Goal: Information Seeking & Learning: Stay updated

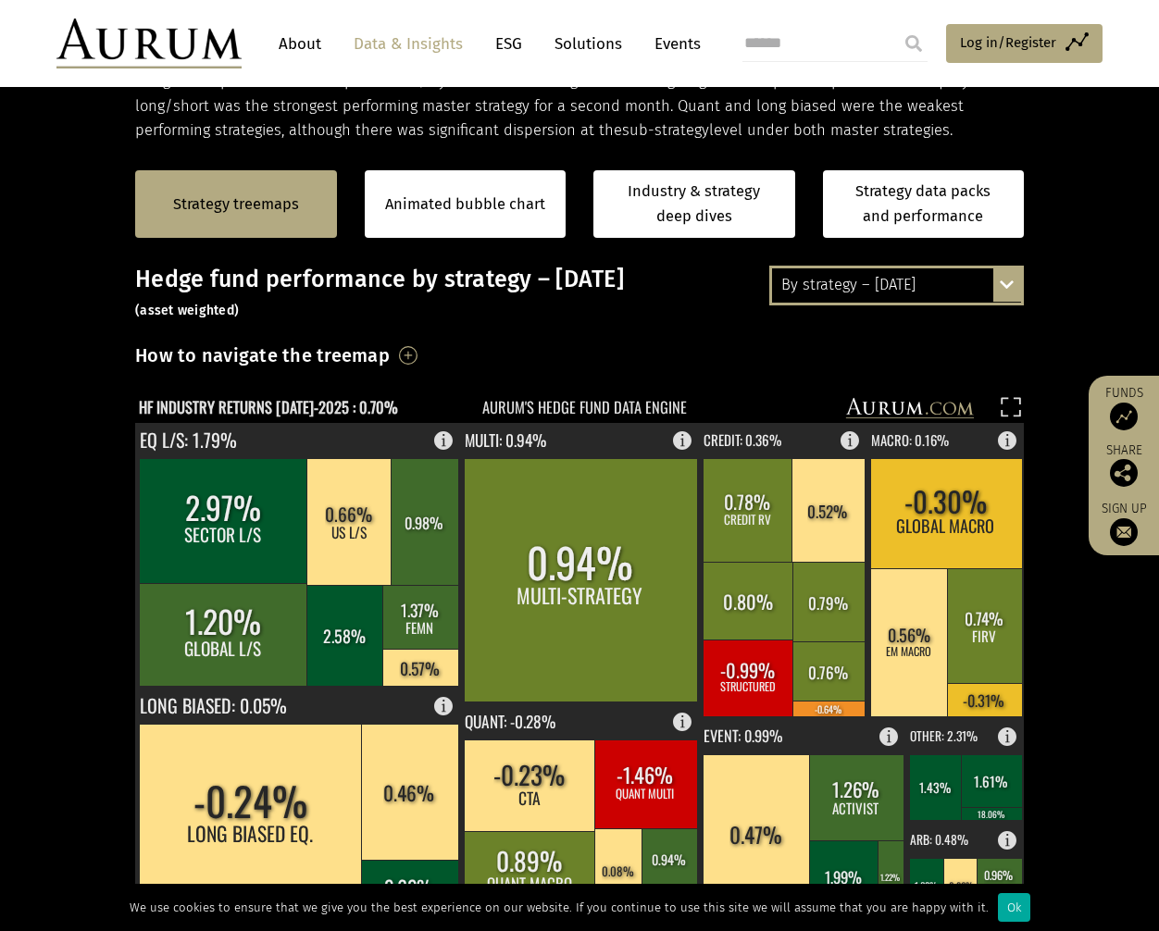
scroll to position [346, 0]
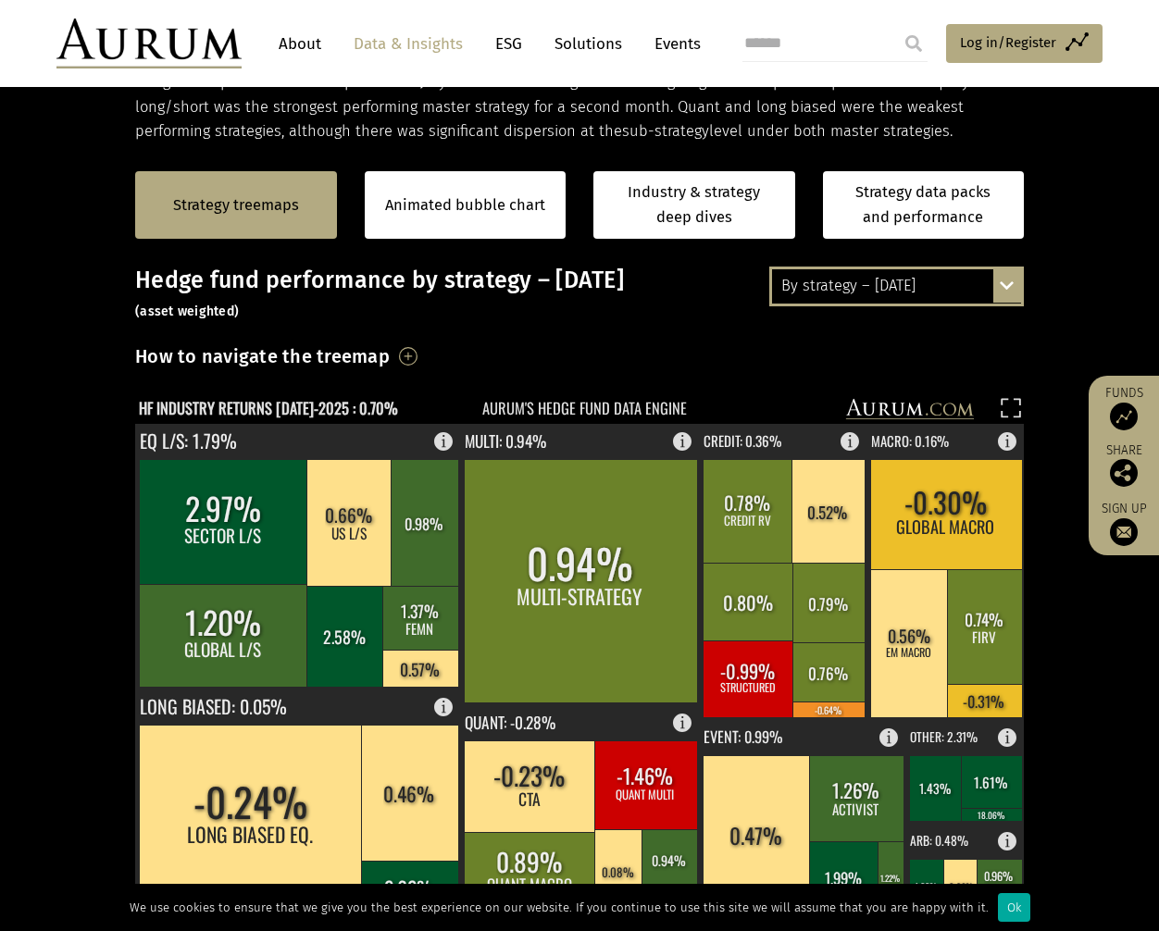
click at [1013, 293] on div "By strategy – [DATE] By strategy – [DATE] By strategy – year to date 2016 – [DA…" at bounding box center [896, 286] width 255 height 39
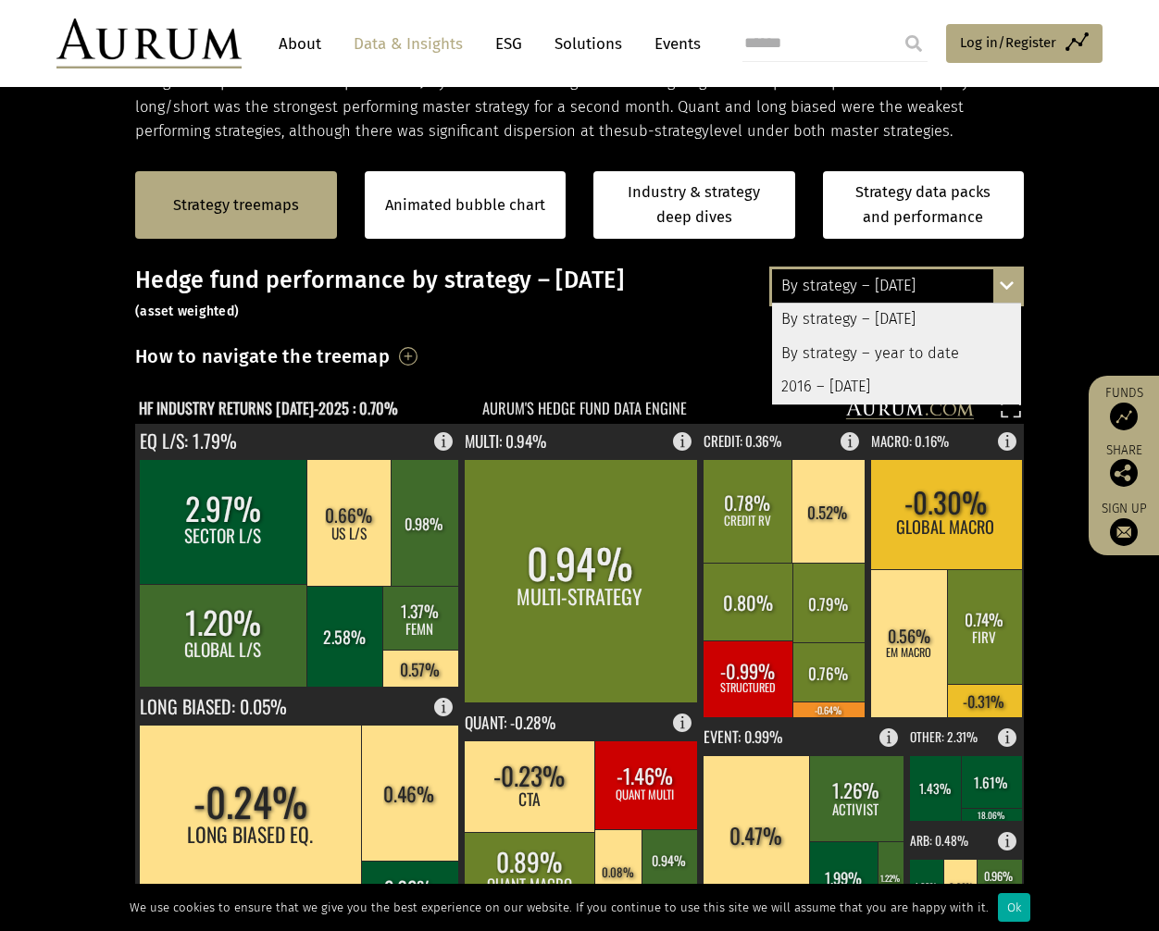
click at [941, 354] on div "By strategy – year to date" at bounding box center [896, 353] width 249 height 33
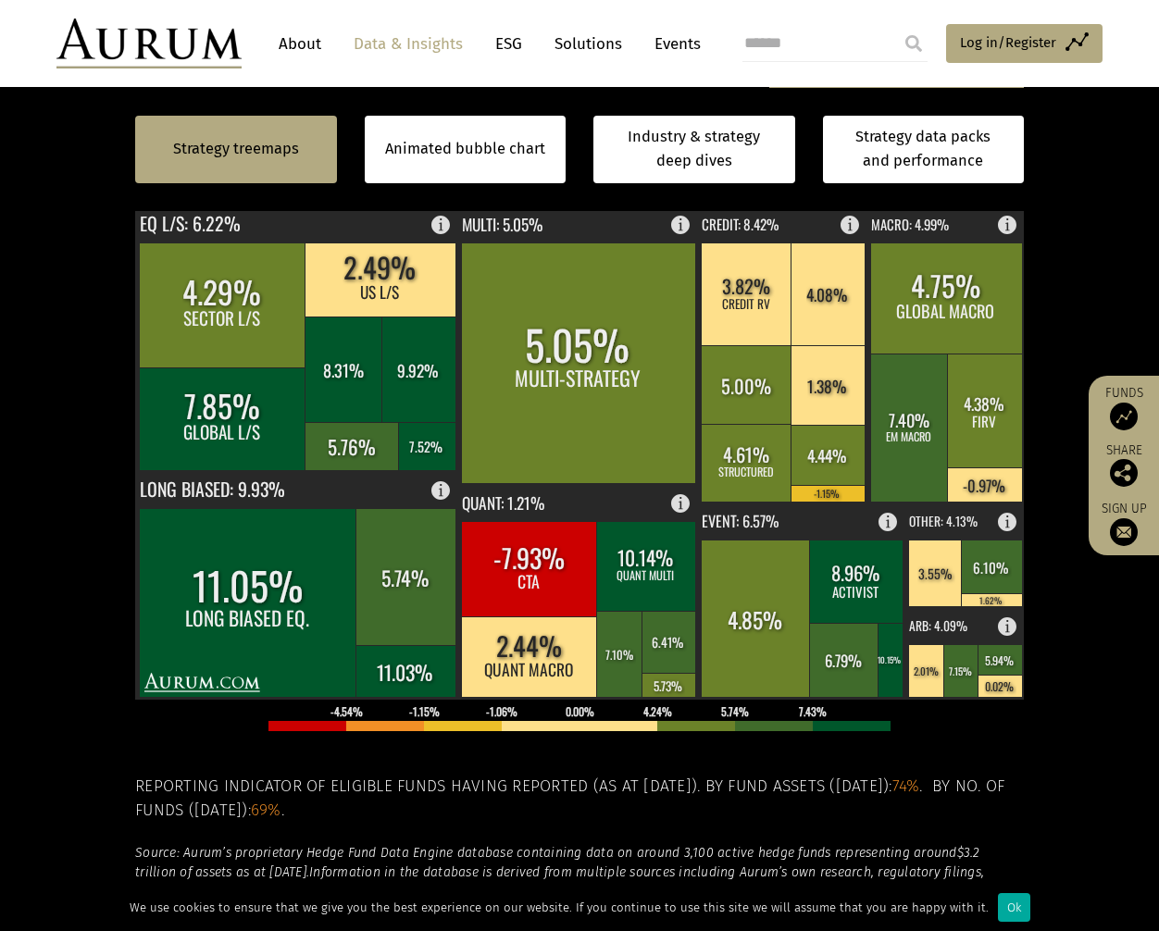
scroll to position [461, 0]
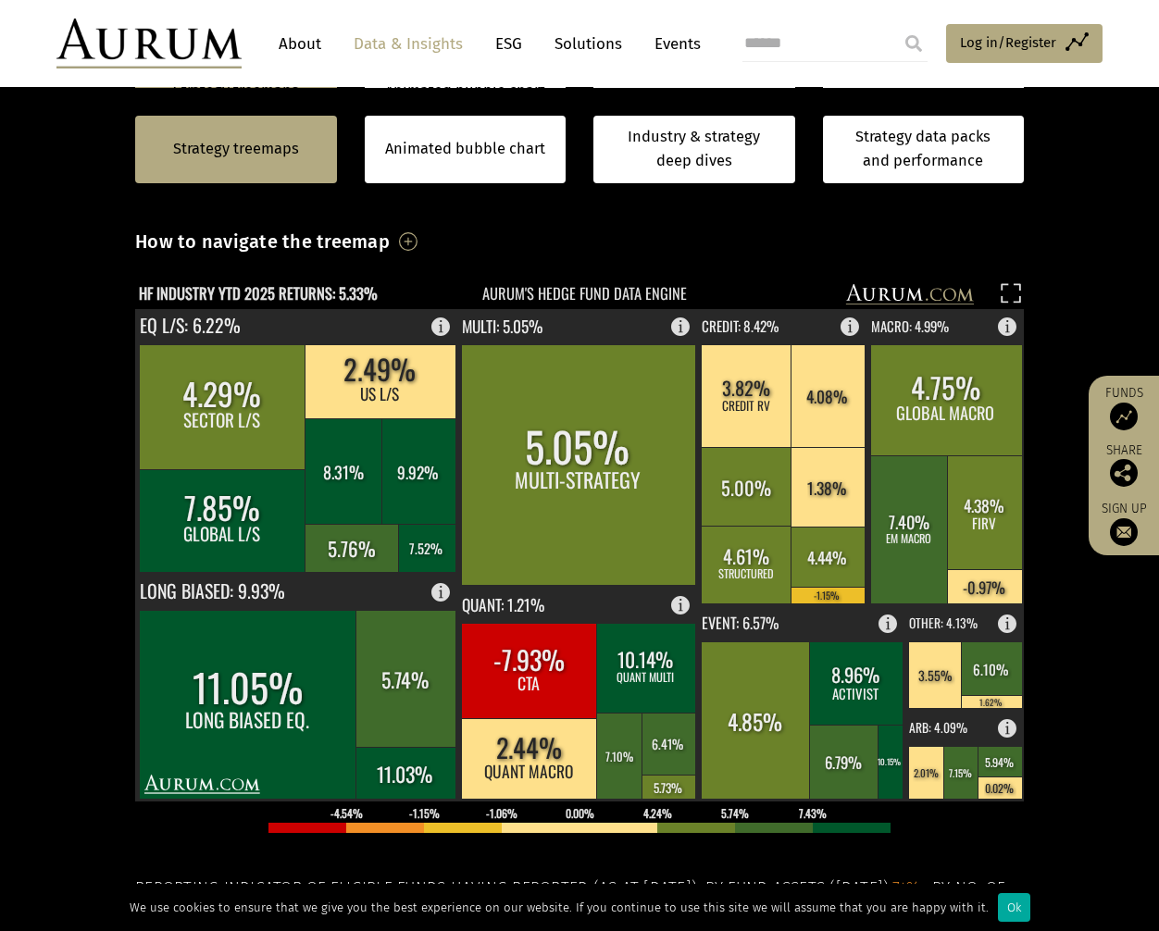
click at [1063, 293] on section "Strategy treemaps Animated bubble chart Industry & strategy deep dives Strategy…" at bounding box center [579, 607] width 1159 height 1157
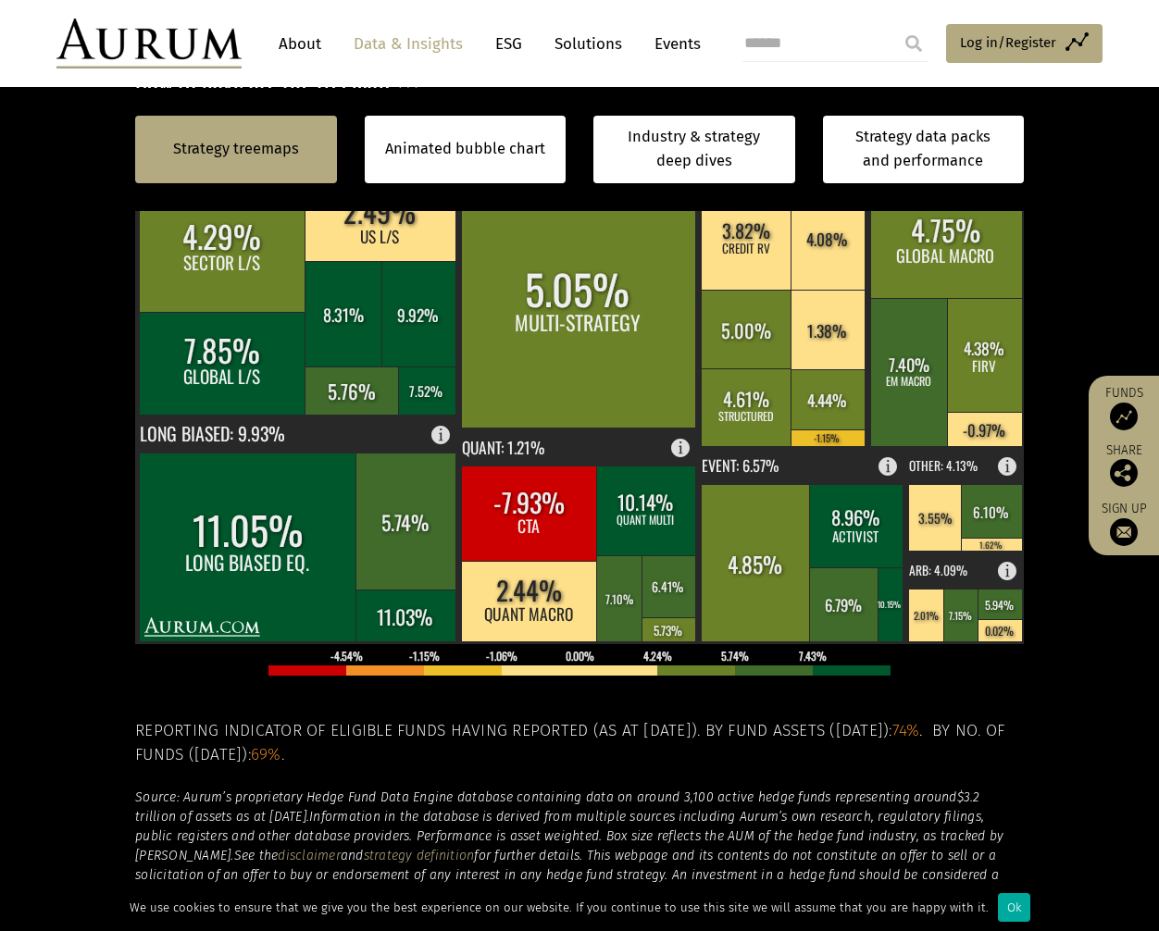
scroll to position [621, 0]
